Goal: Task Accomplishment & Management: Use online tool/utility

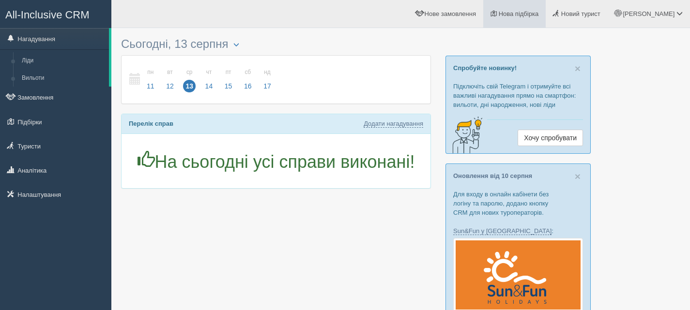
click at [546, 7] on link "Нова підбірка" at bounding box center [514, 14] width 62 height 28
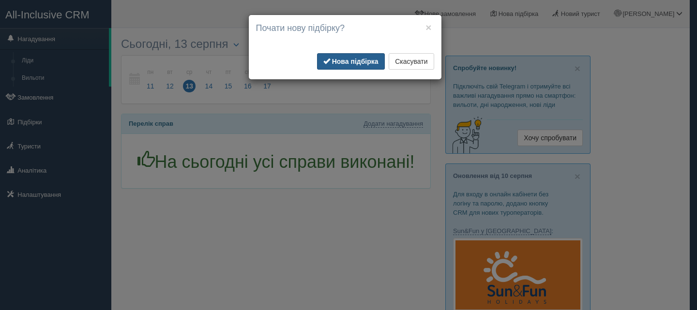
click at [368, 62] on b "Нова підбірка" at bounding box center [355, 62] width 46 height 8
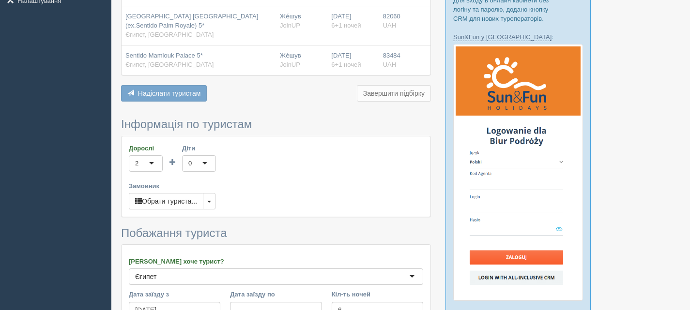
scroll to position [291, 0]
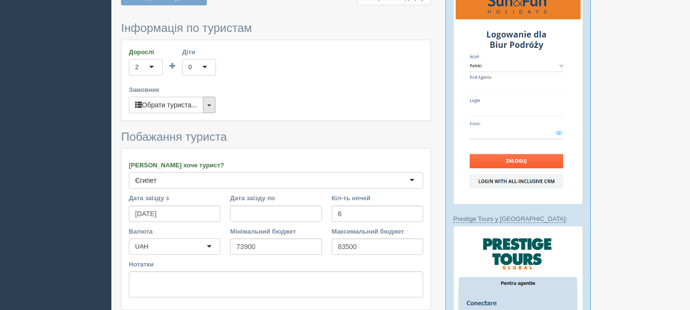
click at [208, 104] on button "button" at bounding box center [209, 105] width 13 height 16
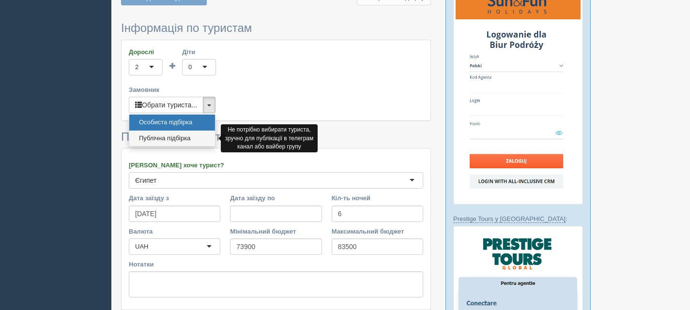
click at [178, 136] on link "Публічна підбірка" at bounding box center [172, 139] width 86 height 16
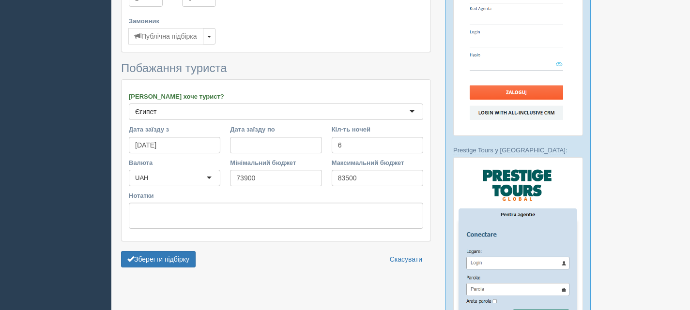
scroll to position [533, 0]
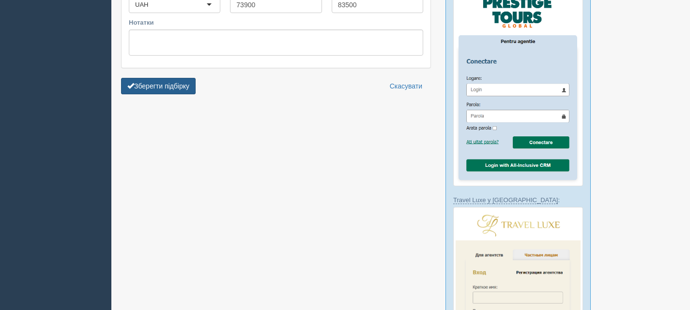
click at [164, 88] on button "Зберегти підбірку" at bounding box center [158, 86] width 75 height 16
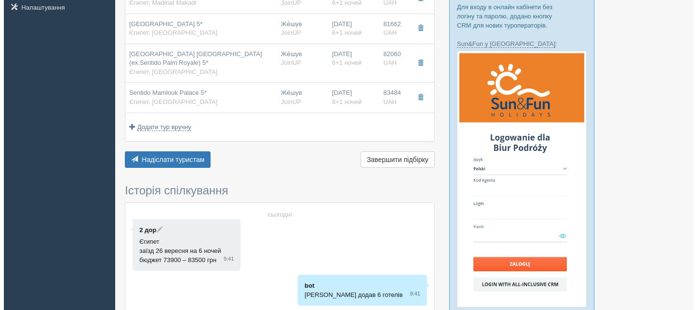
scroll to position [194, 0]
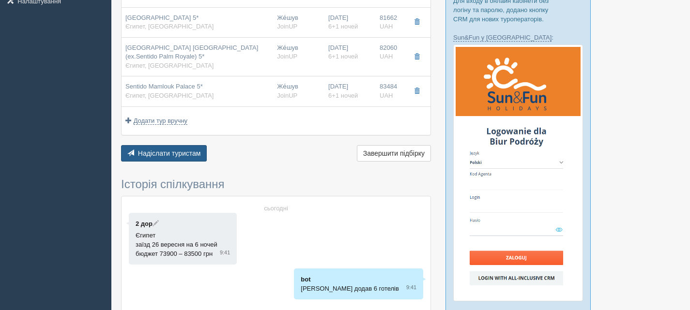
click at [182, 153] on span "Надіслати туристам" at bounding box center [169, 154] width 63 height 8
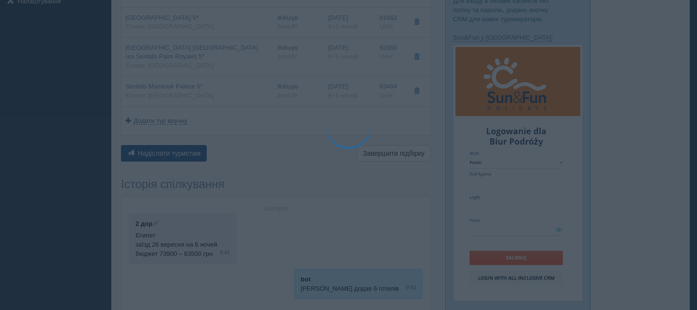
type textarea "🌞 Loremip dol! Sitametcon Adi elitseddoe temp incididu: 🌎 Utlabo, Etdolore 🏩 Ma…"
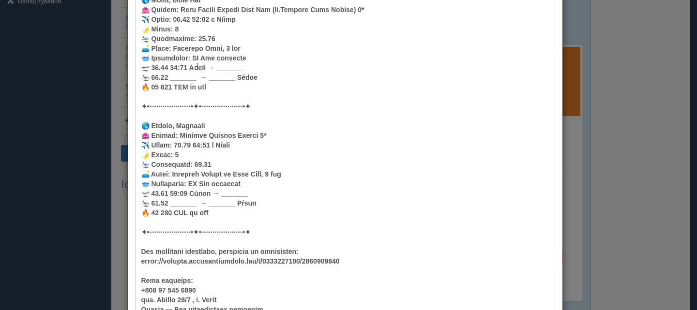
scroll to position [701, 0]
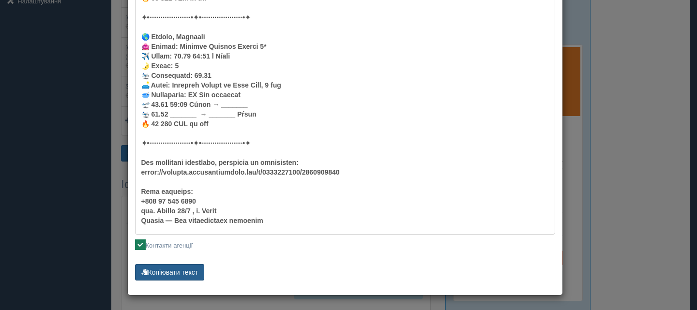
click at [185, 268] on button "Копіювати текст" at bounding box center [170, 272] width 70 height 16
